Goal: Task Accomplishment & Management: Use online tool/utility

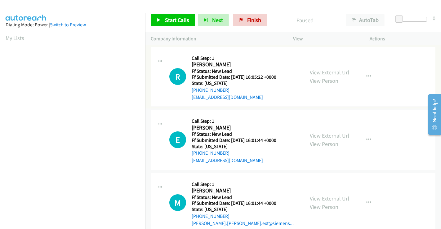
click at [319, 73] on link "View External Url" at bounding box center [329, 72] width 39 height 7
click at [327, 134] on link "View External Url" at bounding box center [329, 135] width 39 height 7
click at [322, 199] on link "View External Url" at bounding box center [329, 198] width 39 height 7
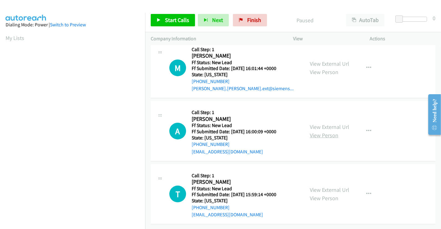
scroll to position [139, 0]
click at [325, 124] on link "View External Url" at bounding box center [329, 127] width 39 height 7
click at [324, 187] on link "View External Url" at bounding box center [329, 190] width 39 height 7
click at [170, 21] on span "Start Calls" at bounding box center [177, 19] width 24 height 7
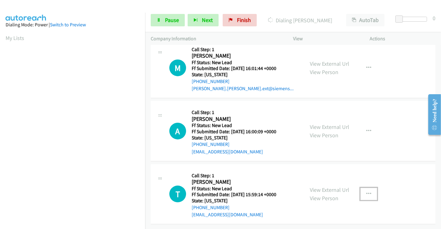
click at [367, 192] on icon "button" at bounding box center [369, 194] width 5 height 5
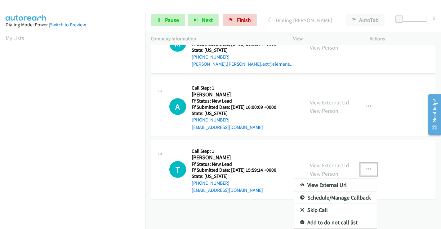
click at [319, 206] on link "Skip Call" at bounding box center [336, 210] width 83 height 12
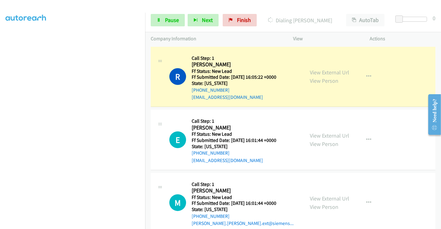
scroll to position [120, 0]
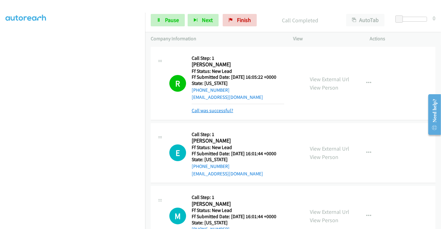
click at [213, 109] on link "Call was successful?" at bounding box center [213, 111] width 42 height 6
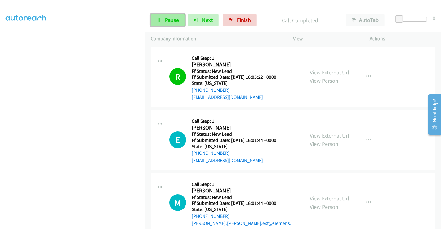
click at [170, 22] on span "Pause" at bounding box center [172, 19] width 14 height 7
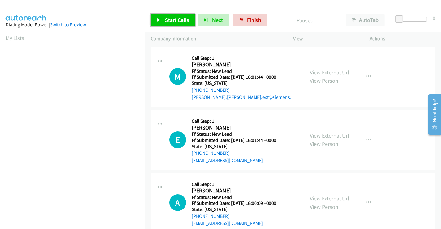
click at [178, 16] on span "Start Calls" at bounding box center [177, 19] width 24 height 7
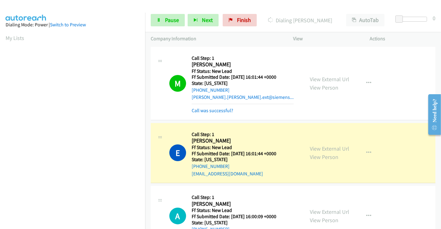
scroll to position [120, 0]
click at [172, 21] on span "Pause" at bounding box center [172, 19] width 14 height 7
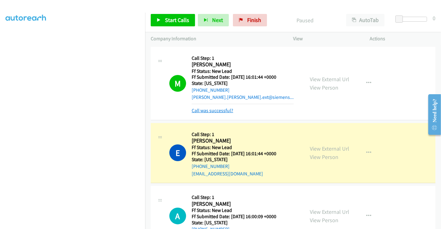
click at [221, 111] on link "Call was successful?" at bounding box center [213, 111] width 42 height 6
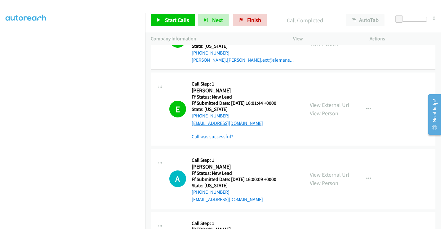
scroll to position [69, 0]
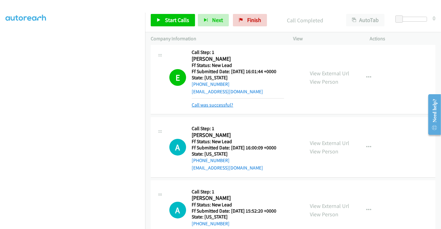
click at [214, 105] on link "Call was successful?" at bounding box center [213, 105] width 42 height 6
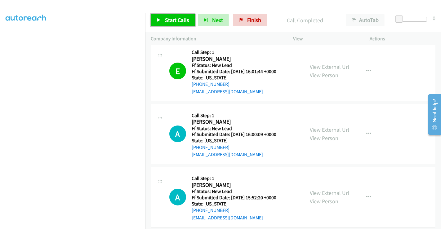
click at [173, 20] on span "Start Calls" at bounding box center [177, 19] width 24 height 7
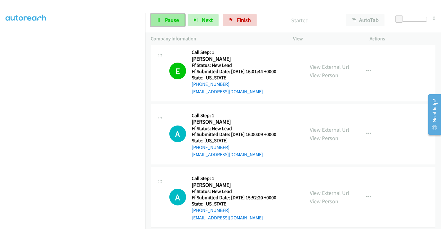
click at [170, 20] on span "Pause" at bounding box center [172, 19] width 14 height 7
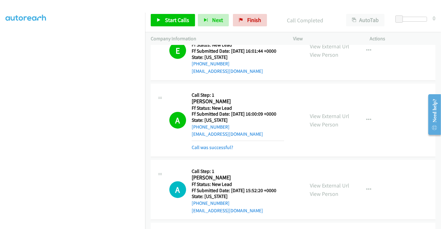
scroll to position [103, 0]
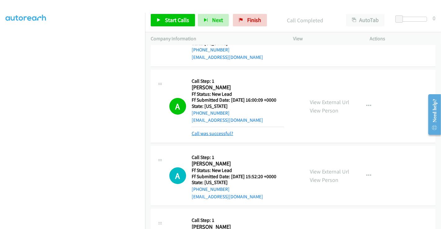
click at [217, 132] on link "Call was successful?" at bounding box center [213, 134] width 42 height 6
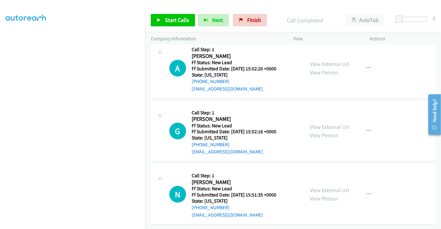
scroll to position [202, 0]
click at [324, 61] on link "View External Url" at bounding box center [329, 64] width 39 height 7
click at [328, 124] on link "View External Url" at bounding box center [329, 127] width 39 height 7
click at [324, 187] on link "View External Url" at bounding box center [329, 190] width 39 height 7
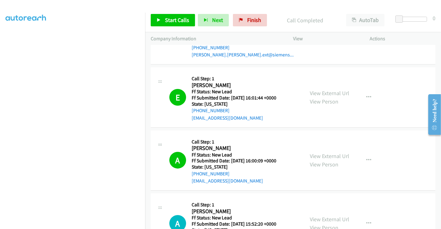
scroll to position [99, 0]
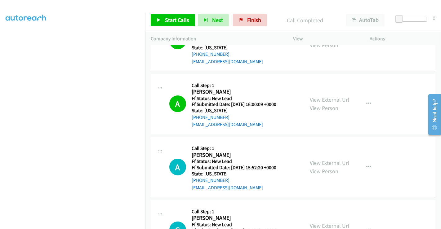
click at [373, 88] on div "View External Url View Person View External Url Email Schedule/Manage Callback …" at bounding box center [346, 104] width 83 height 49
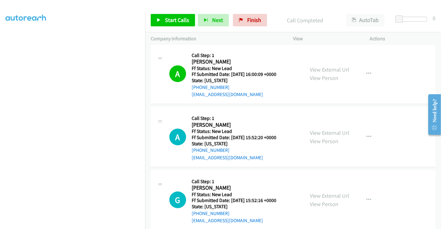
scroll to position [168, 0]
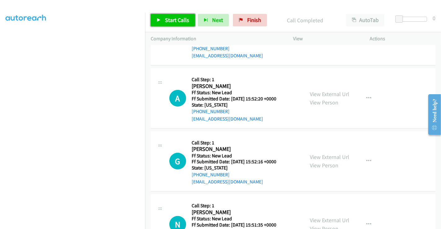
click at [171, 18] on span "Start Calls" at bounding box center [177, 19] width 24 height 7
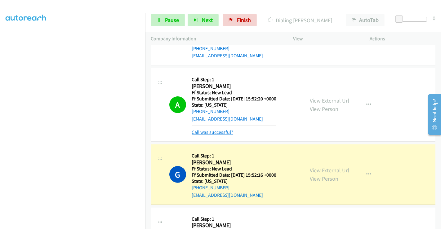
click at [212, 131] on link "Call was successful?" at bounding box center [213, 132] width 42 height 6
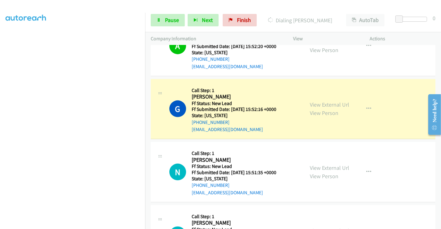
scroll to position [271, 0]
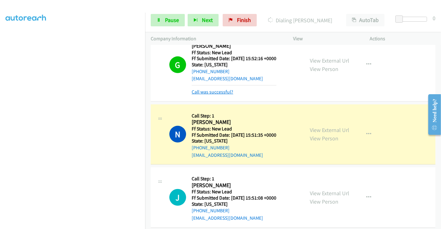
click at [216, 92] on link "Call was successful?" at bounding box center [213, 92] width 42 height 6
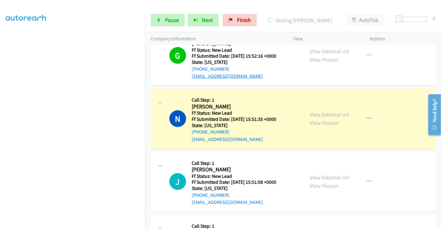
scroll to position [306, 0]
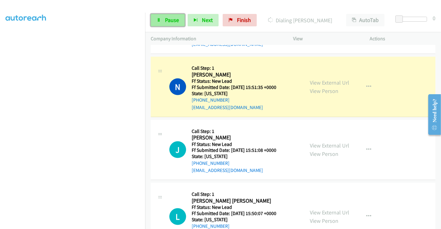
click at [172, 23] on span "Pause" at bounding box center [172, 19] width 14 height 7
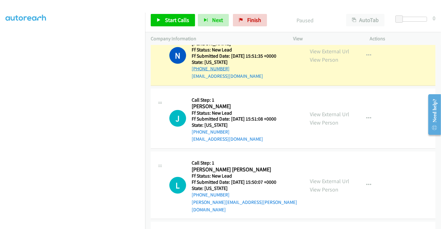
scroll to position [392, 0]
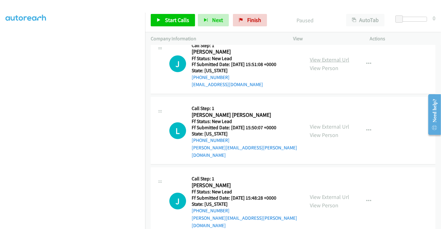
click at [324, 59] on link "View External Url" at bounding box center [329, 59] width 39 height 7
click at [326, 123] on link "View External Url" at bounding box center [329, 126] width 39 height 7
click at [322, 194] on link "View External Url" at bounding box center [329, 197] width 39 height 7
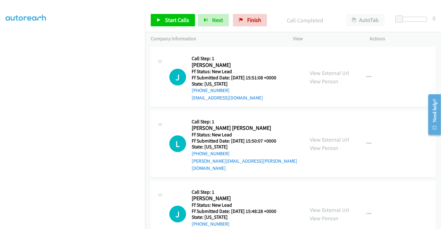
scroll to position [405, 0]
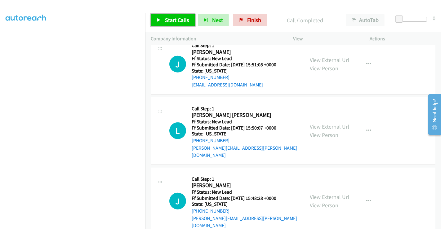
click at [177, 17] on span "Start Calls" at bounding box center [177, 19] width 24 height 7
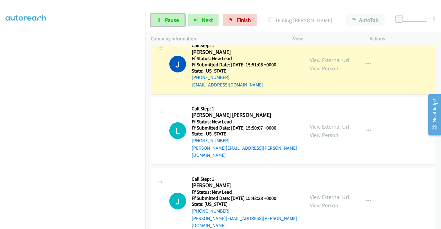
drag, startPoint x: 177, startPoint y: 24, endPoint x: 183, endPoint y: 37, distance: 14.4
click at [177, 24] on link "Pause" at bounding box center [168, 20] width 34 height 12
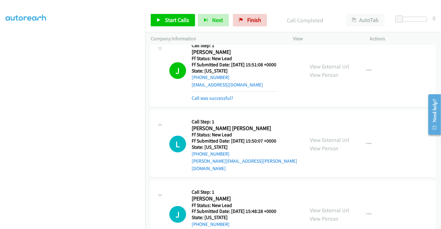
scroll to position [405, 0]
click at [212, 95] on link "Call was successful?" at bounding box center [213, 98] width 42 height 6
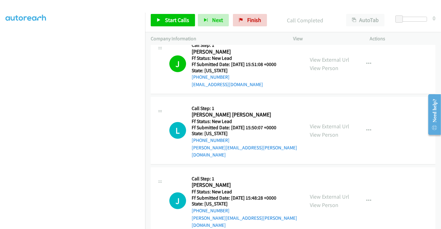
scroll to position [405, 0]
click at [183, 16] on link "Start Calls" at bounding box center [173, 20] width 44 height 12
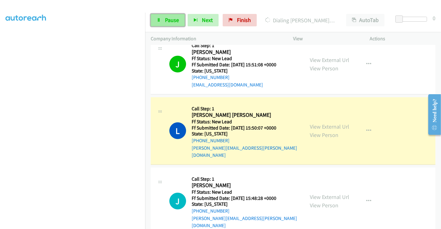
click at [166, 21] on span "Pause" at bounding box center [172, 19] width 14 height 7
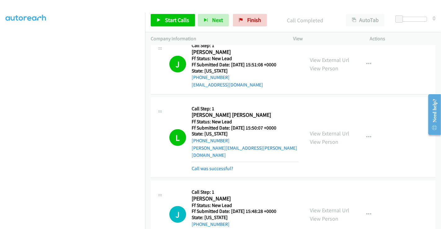
scroll to position [405, 0]
click at [177, 18] on span "Start Calls" at bounding box center [177, 19] width 24 height 7
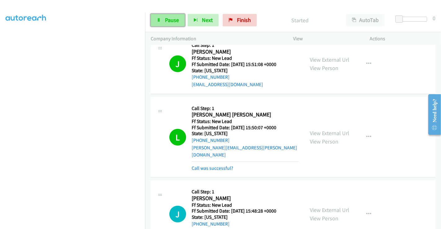
click at [168, 19] on span "Pause" at bounding box center [172, 19] width 14 height 7
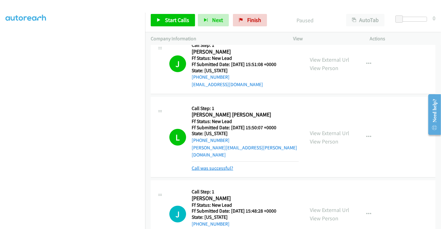
click at [214, 165] on link "Call was successful?" at bounding box center [213, 168] width 42 height 6
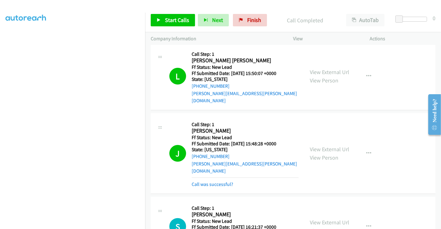
scroll to position [509, 0]
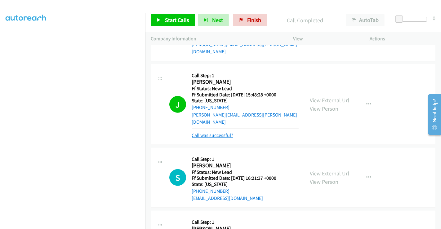
click at [221, 133] on link "Call was successful?" at bounding box center [213, 136] width 42 height 6
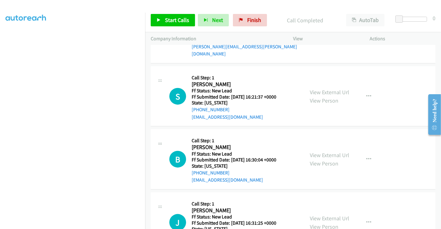
scroll to position [577, 0]
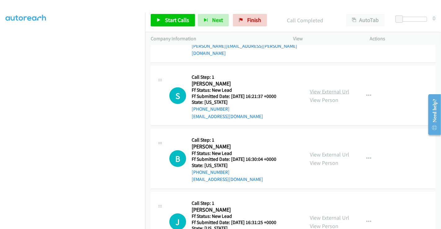
click at [326, 88] on link "View External Url" at bounding box center [329, 91] width 39 height 7
click at [326, 151] on link "View External Url" at bounding box center [329, 154] width 39 height 7
click at [326, 215] on link "View External Url" at bounding box center [329, 218] width 39 height 7
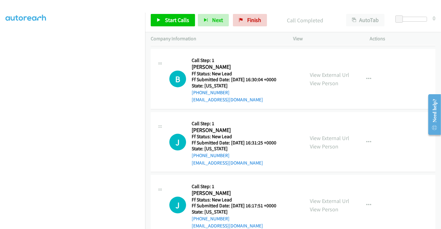
scroll to position [657, 0]
click at [323, 198] on link "View External Url" at bounding box center [329, 201] width 39 height 7
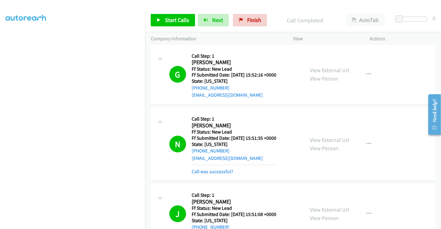
scroll to position [278, 0]
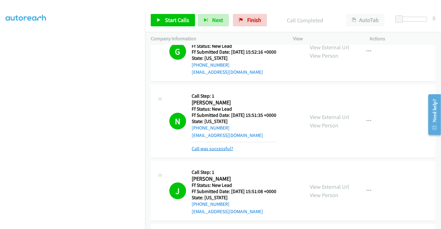
click at [227, 149] on link "Call was successful?" at bounding box center [213, 149] width 42 height 6
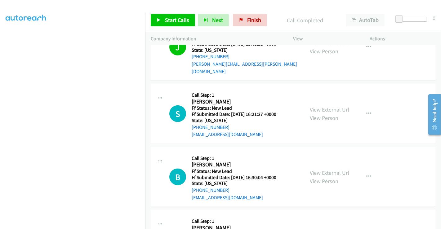
scroll to position [621, 0]
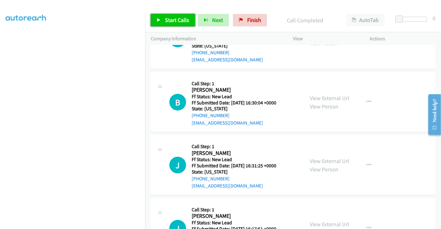
click at [179, 21] on span "Start Calls" at bounding box center [177, 19] width 24 height 7
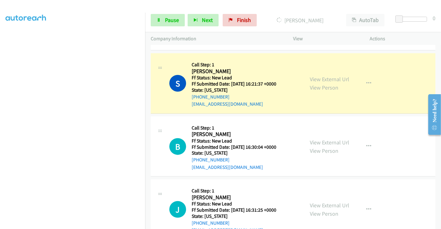
scroll to position [575, 0]
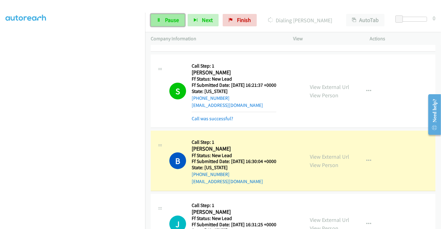
click at [171, 20] on span "Pause" at bounding box center [172, 19] width 14 height 7
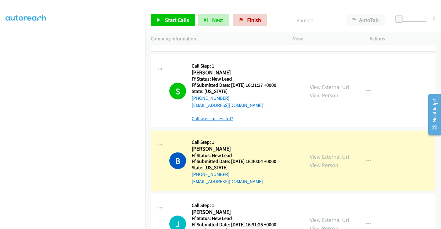
click at [217, 116] on link "Call was successful?" at bounding box center [213, 119] width 42 height 6
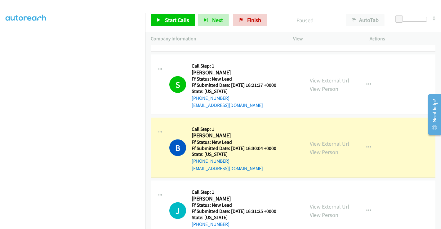
scroll to position [644, 0]
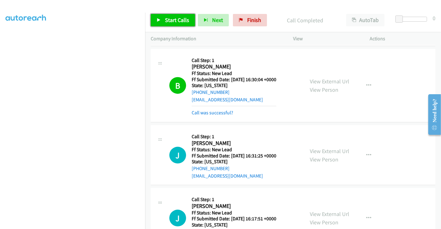
click at [167, 18] on span "Start Calls" at bounding box center [177, 19] width 24 height 7
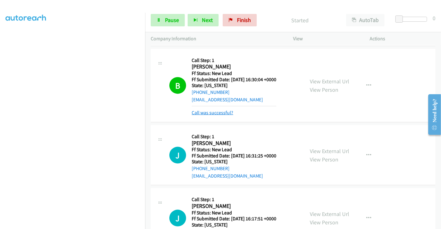
click at [221, 110] on link "Call was successful?" at bounding box center [213, 113] width 42 height 6
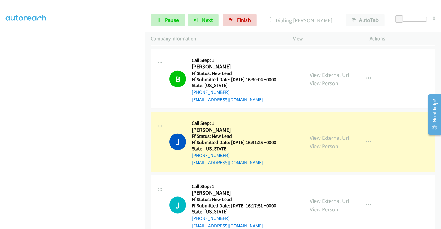
click at [320, 71] on link "View External Url" at bounding box center [329, 74] width 39 height 7
click at [167, 22] on span "Pause" at bounding box center [172, 19] width 14 height 7
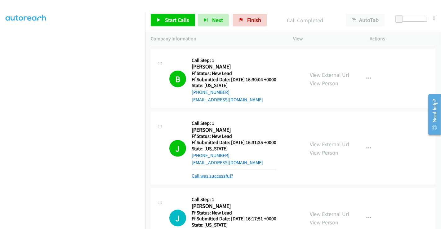
click at [205, 173] on link "Call was successful?" at bounding box center [213, 176] width 42 height 6
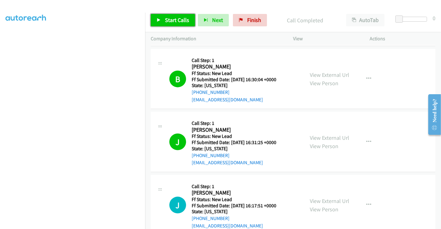
click at [174, 24] on link "Start Calls" at bounding box center [173, 20] width 44 height 12
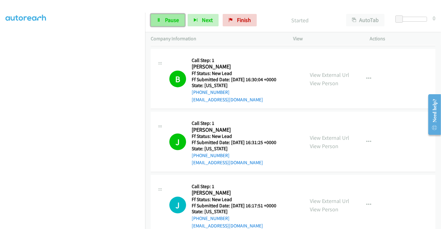
click at [165, 21] on span "Pause" at bounding box center [172, 19] width 14 height 7
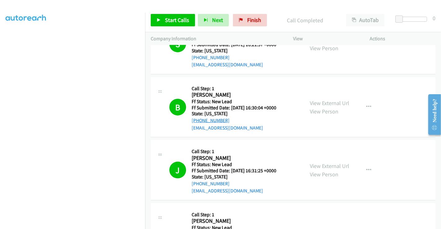
scroll to position [686, 0]
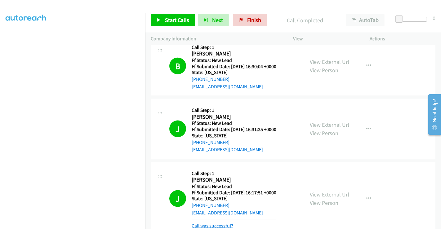
click at [212, 223] on link "Call was successful?" at bounding box center [213, 226] width 42 height 6
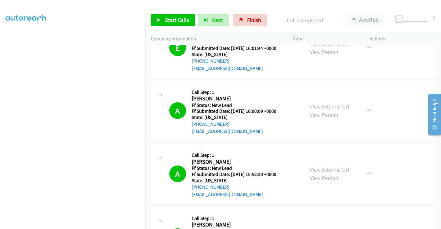
scroll to position [51, 0]
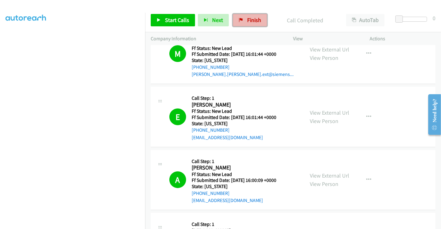
click at [247, 20] on span "Finish" at bounding box center [254, 19] width 14 height 7
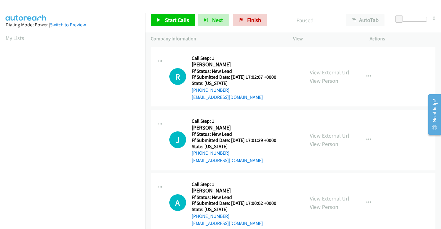
scroll to position [120, 0]
click at [333, 73] on link "View External Url" at bounding box center [329, 72] width 39 height 7
click at [330, 136] on link "View External Url" at bounding box center [329, 135] width 39 height 7
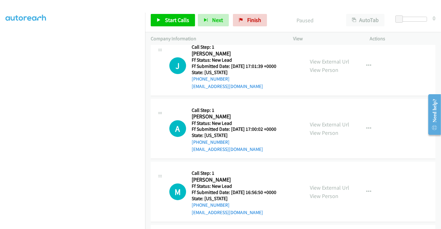
scroll to position [103, 0]
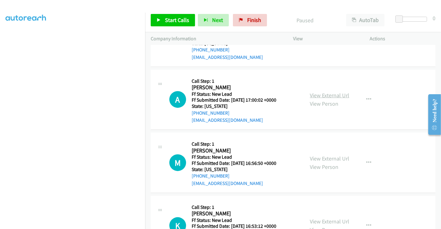
click at [319, 94] on link "View External Url" at bounding box center [329, 95] width 39 height 7
click at [326, 161] on link "View External Url" at bounding box center [329, 158] width 39 height 7
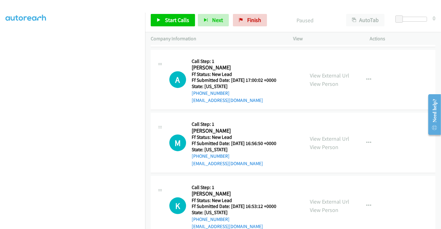
scroll to position [139, 0]
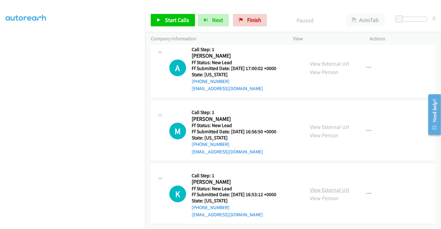
click at [324, 187] on link "View External Url" at bounding box center [329, 190] width 39 height 7
click at [166, 18] on span "Start Calls" at bounding box center [177, 19] width 24 height 7
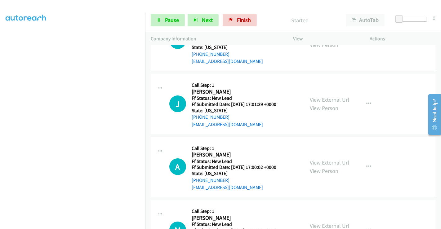
scroll to position [0, 0]
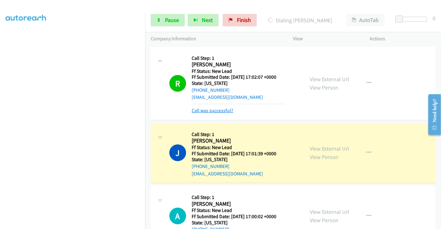
click at [217, 111] on link "Call was successful?" at bounding box center [213, 111] width 42 height 6
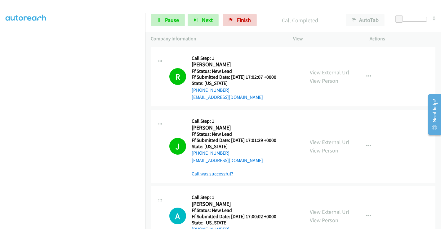
click at [210, 172] on link "Call was successful?" at bounding box center [213, 174] width 42 height 6
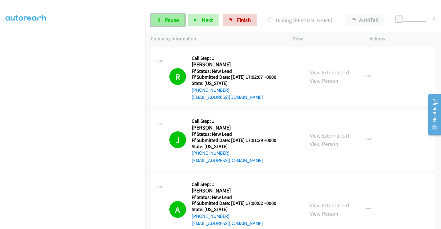
click at [173, 17] on span "Pause" at bounding box center [172, 19] width 14 height 7
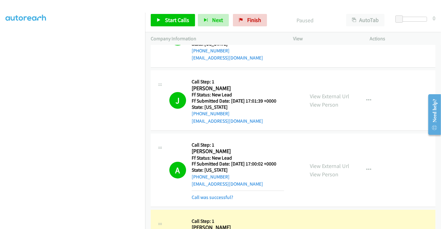
scroll to position [103, 0]
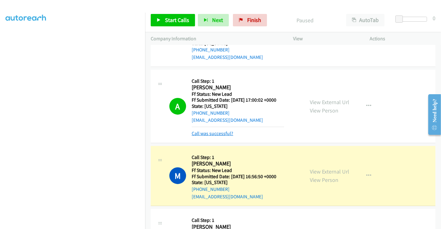
click at [219, 136] on link "Call was successful?" at bounding box center [213, 134] width 42 height 6
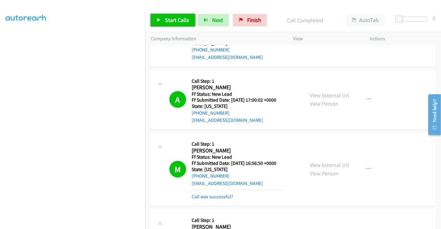
click at [178, 20] on span "Start Calls" at bounding box center [177, 19] width 24 height 7
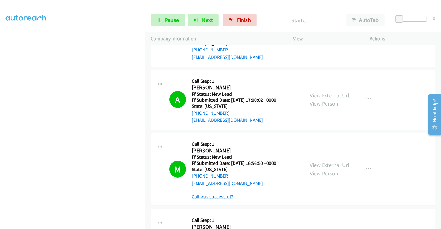
click at [206, 196] on link "Call was successful?" at bounding box center [213, 197] width 42 height 6
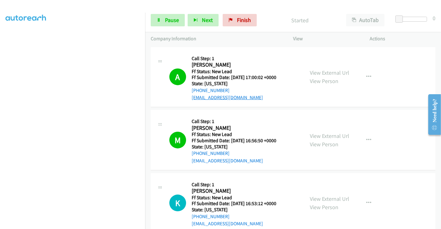
scroll to position [139, 0]
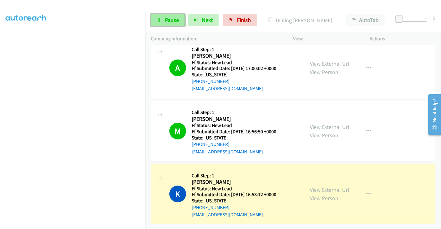
click at [165, 20] on span "Pause" at bounding box center [172, 19] width 14 height 7
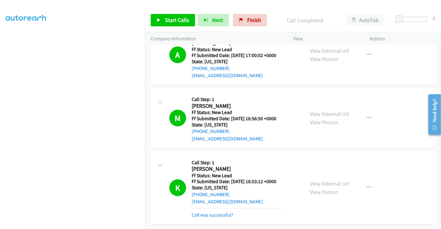
scroll to position [172, 0]
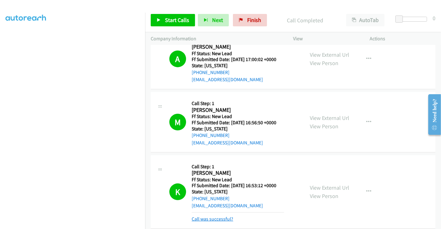
click at [215, 219] on link "Call was successful?" at bounding box center [213, 219] width 42 height 6
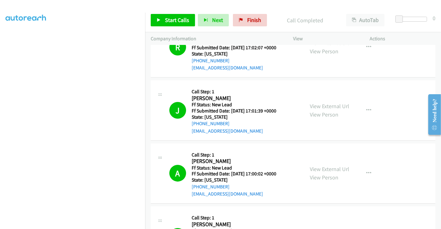
scroll to position [0, 0]
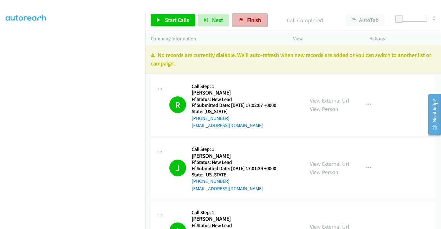
click at [250, 21] on span "Finish" at bounding box center [254, 19] width 14 height 7
